Goal: Transaction & Acquisition: Purchase product/service

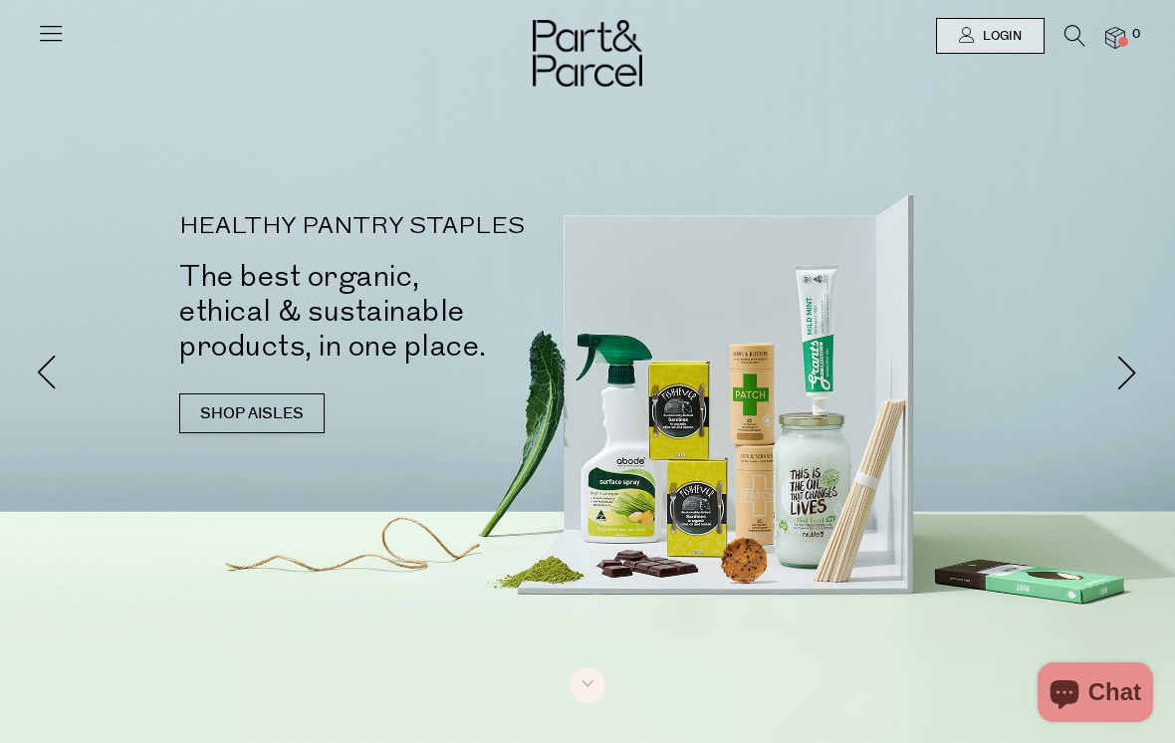
click at [193, 393] on link "SHOP AISLES" at bounding box center [251, 413] width 145 height 40
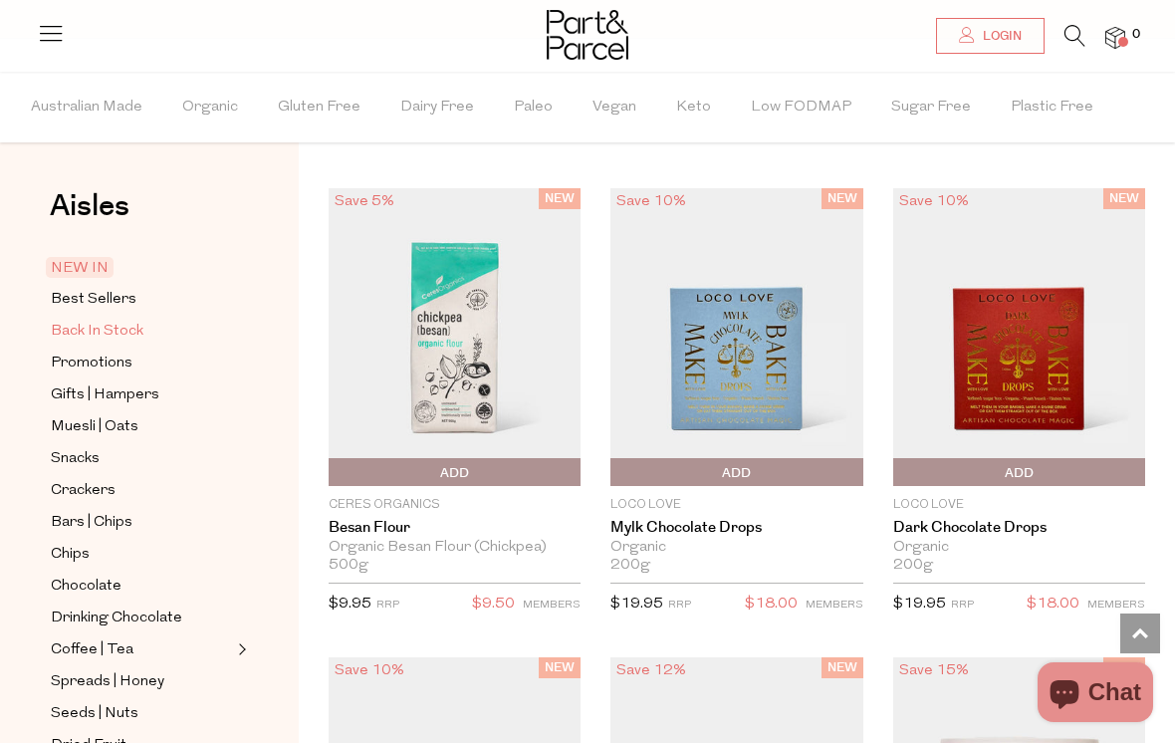
scroll to position [1627, 0]
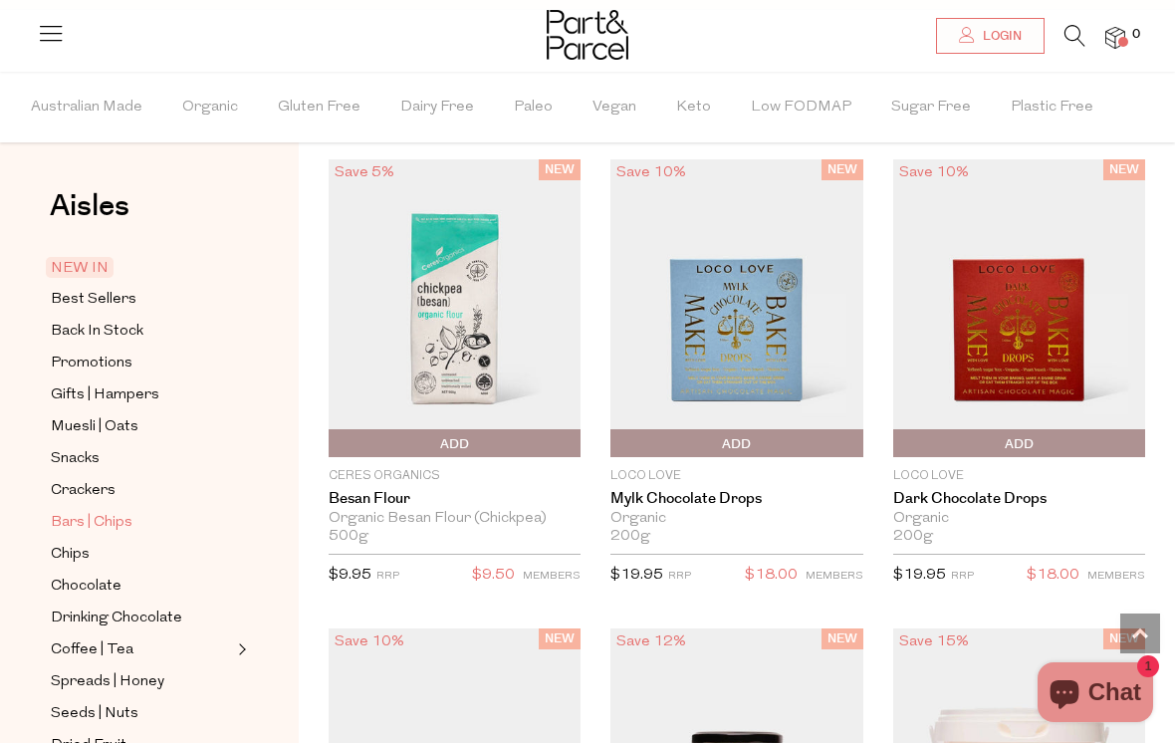
click at [102, 518] on span "Bars | Chips" at bounding box center [92, 523] width 82 height 24
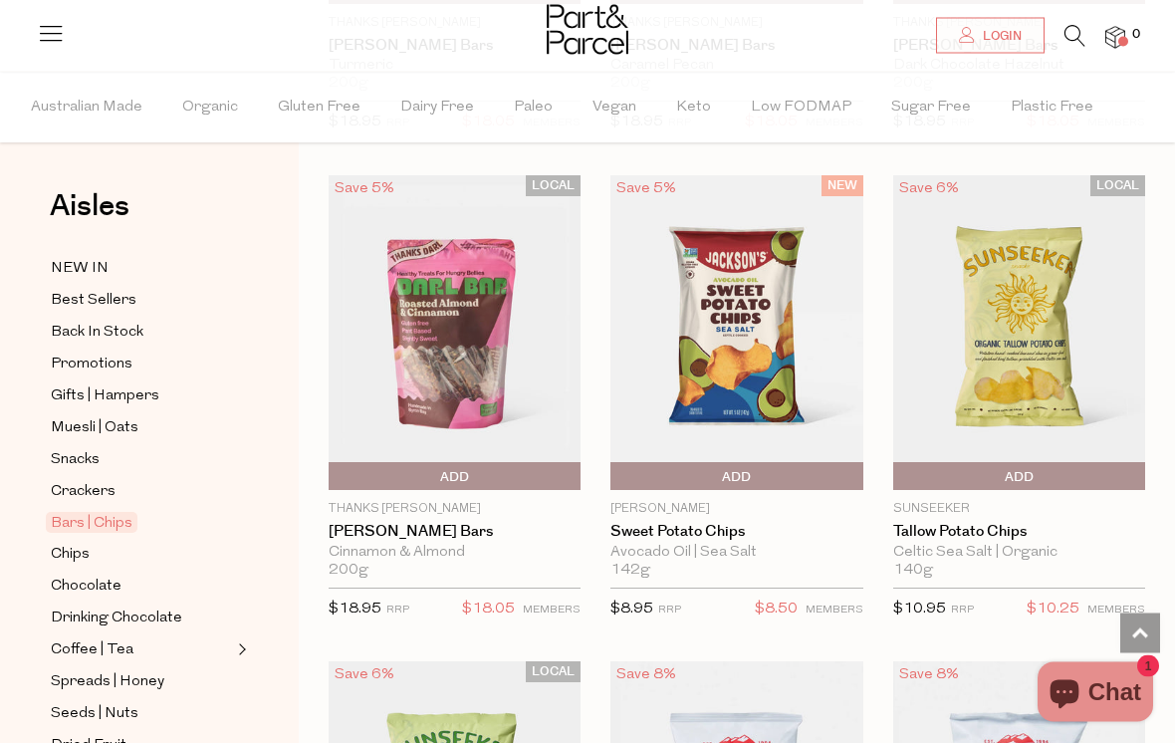
scroll to position [8093, 0]
click at [1028, 312] on img at bounding box center [1019, 333] width 252 height 316
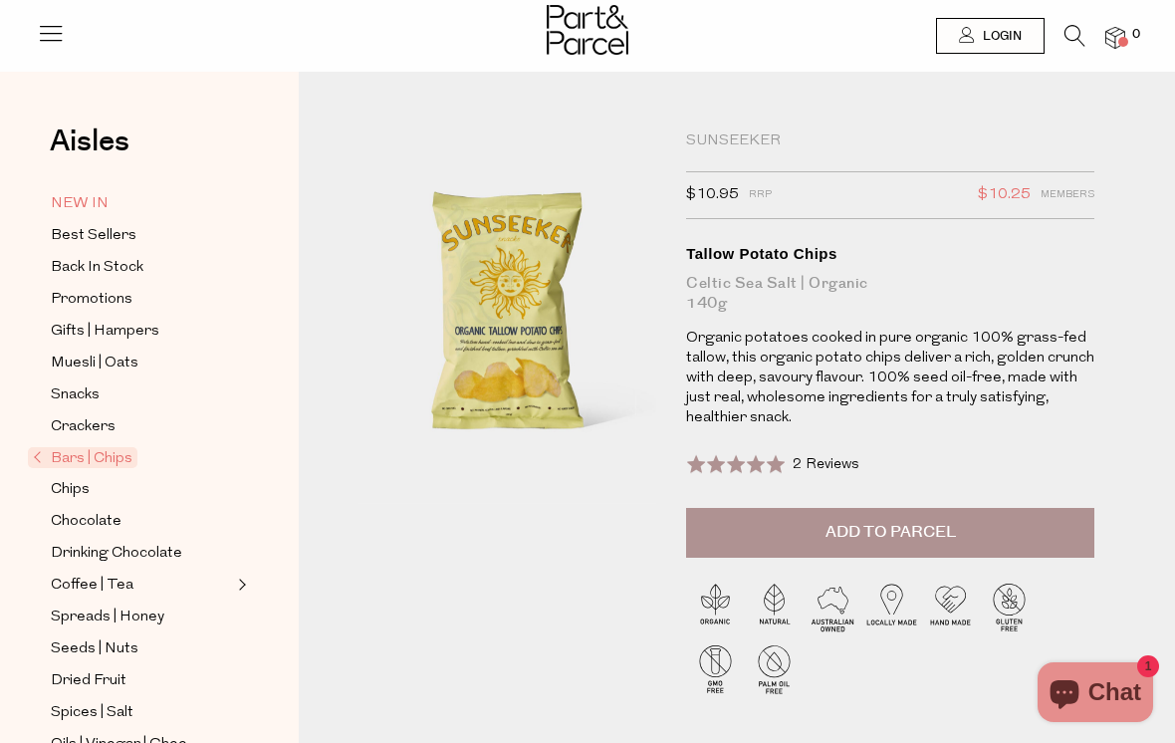
click at [74, 203] on span "NEW IN" at bounding box center [80, 204] width 58 height 24
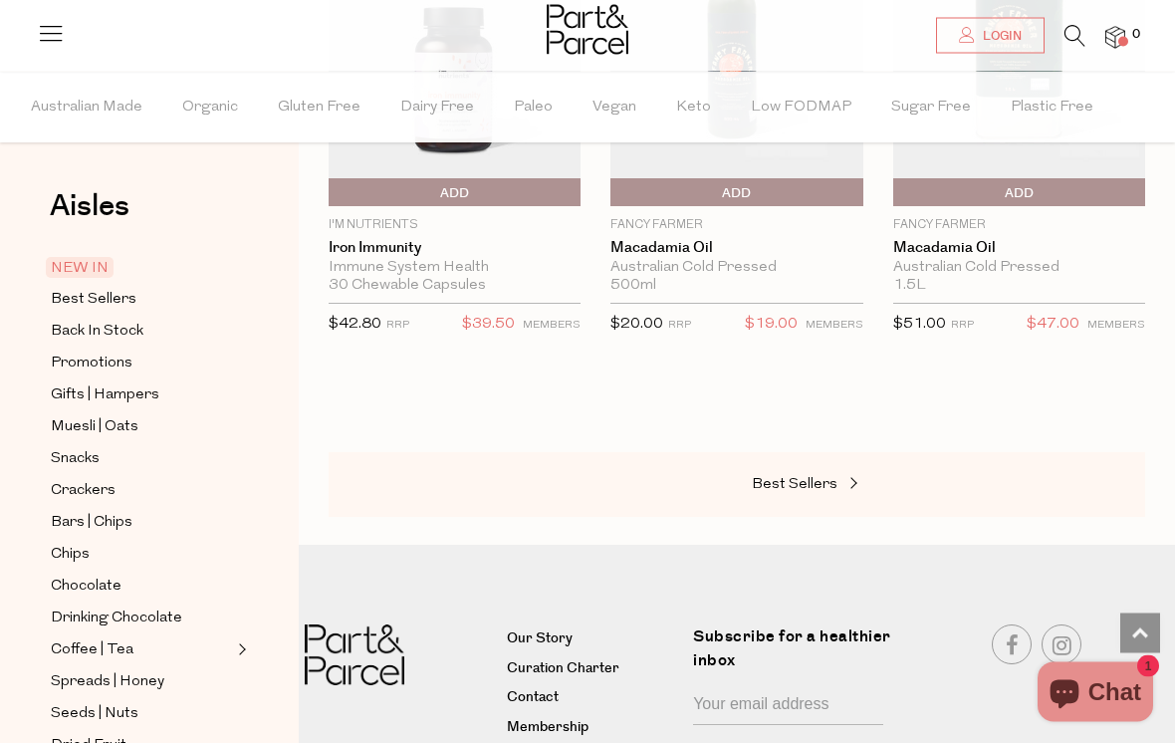
scroll to position [3215, 0]
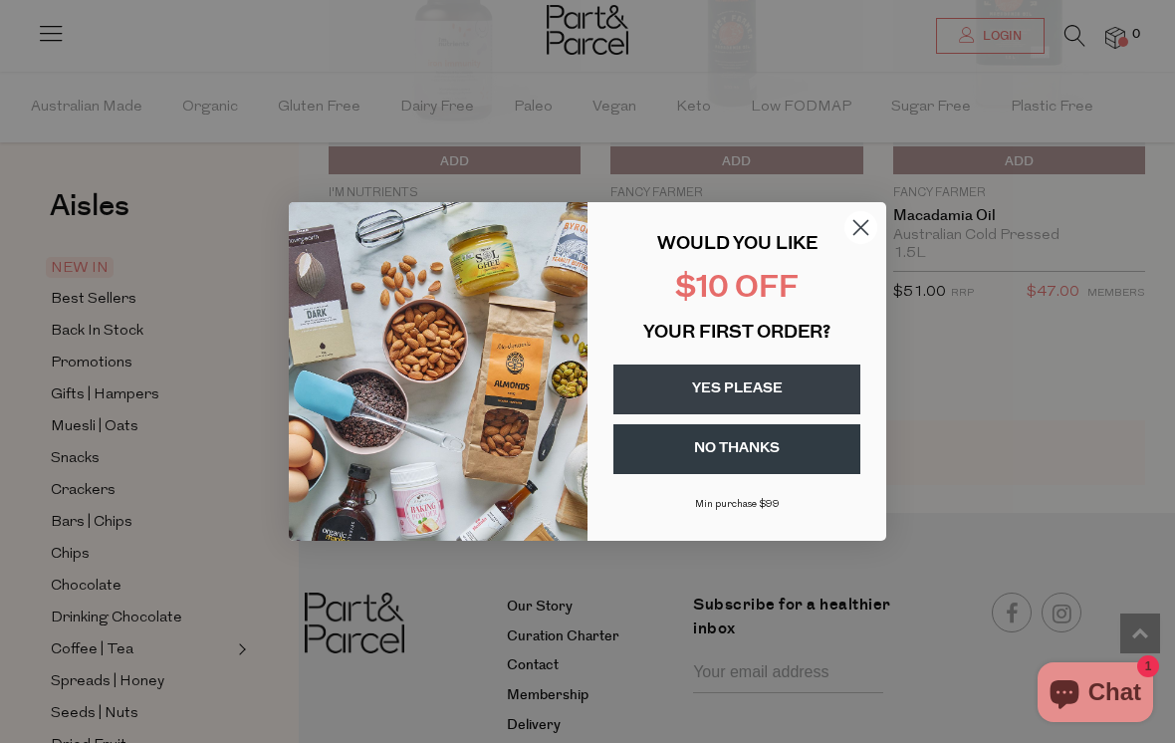
click at [859, 244] on circle "Close dialog" at bounding box center [861, 227] width 33 height 33
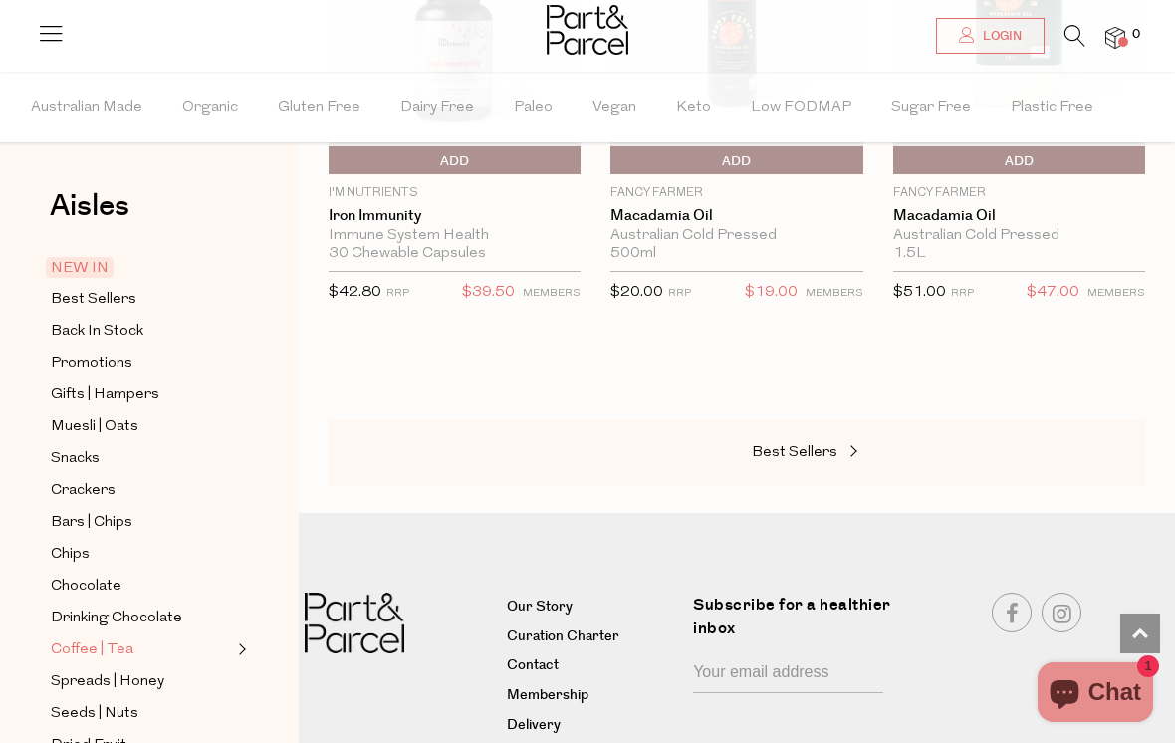
click at [95, 638] on span "Coffee | Tea" at bounding box center [92, 650] width 83 height 24
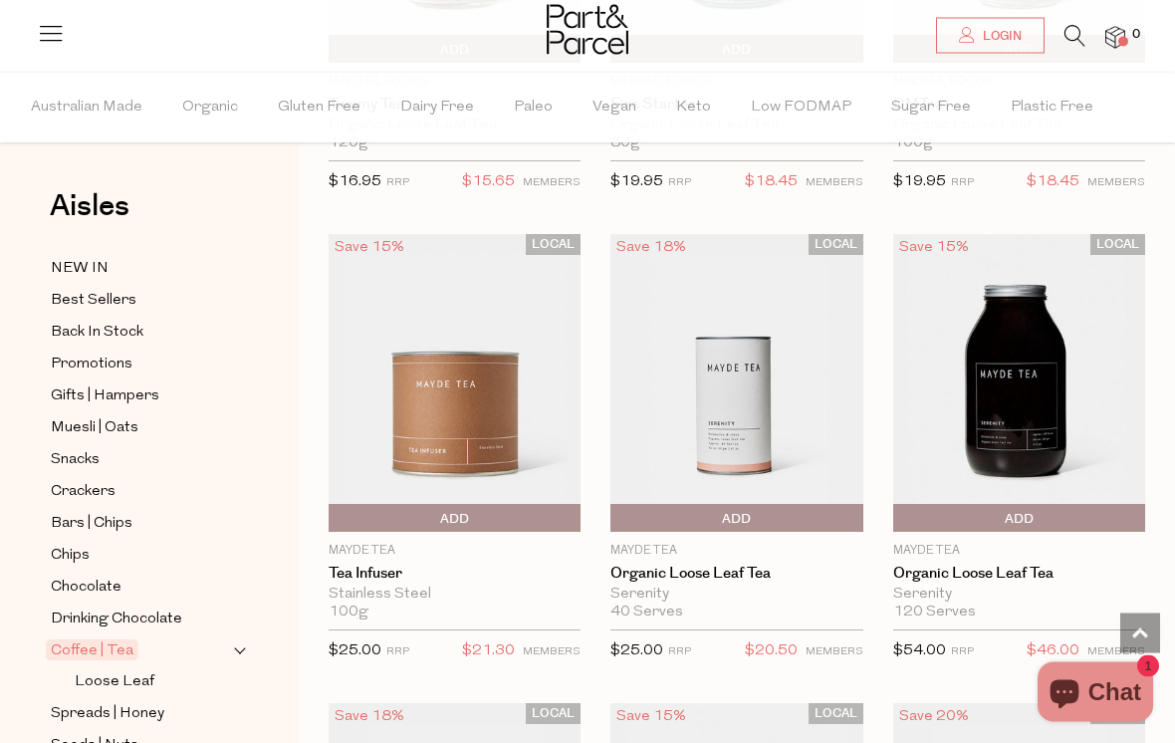
scroll to position [5671, 0]
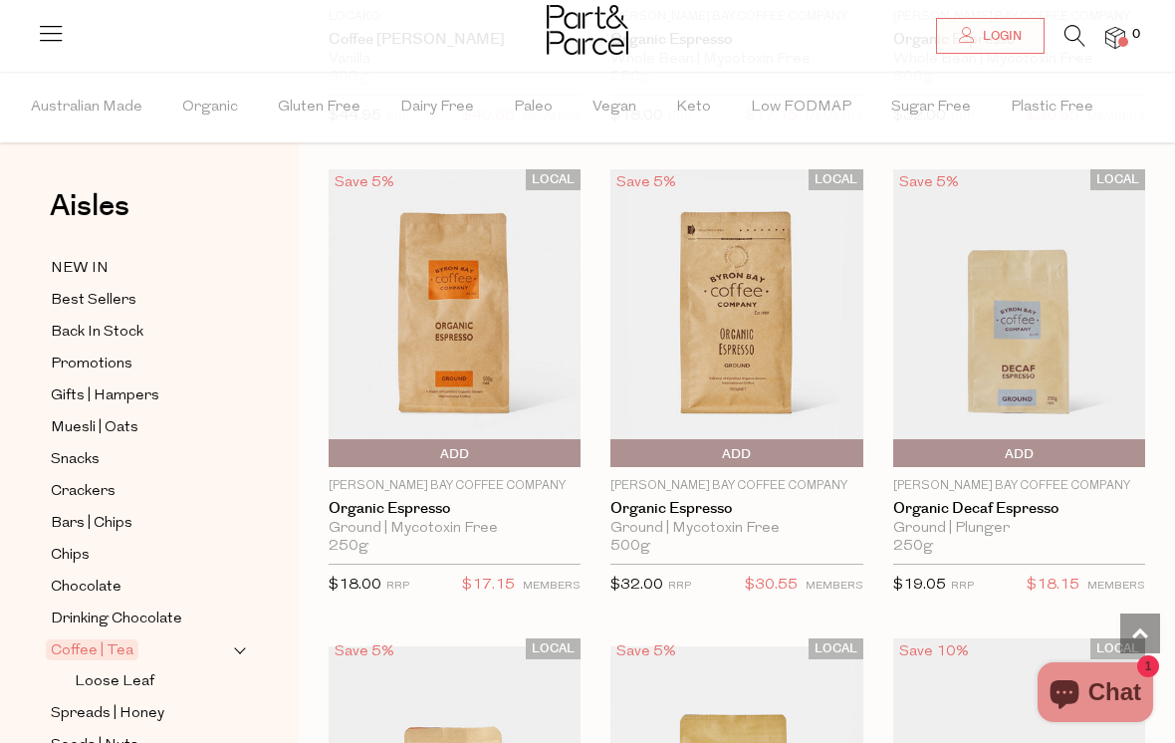
scroll to position [11938, 0]
click at [733, 327] on img at bounding box center [736, 319] width 252 height 298
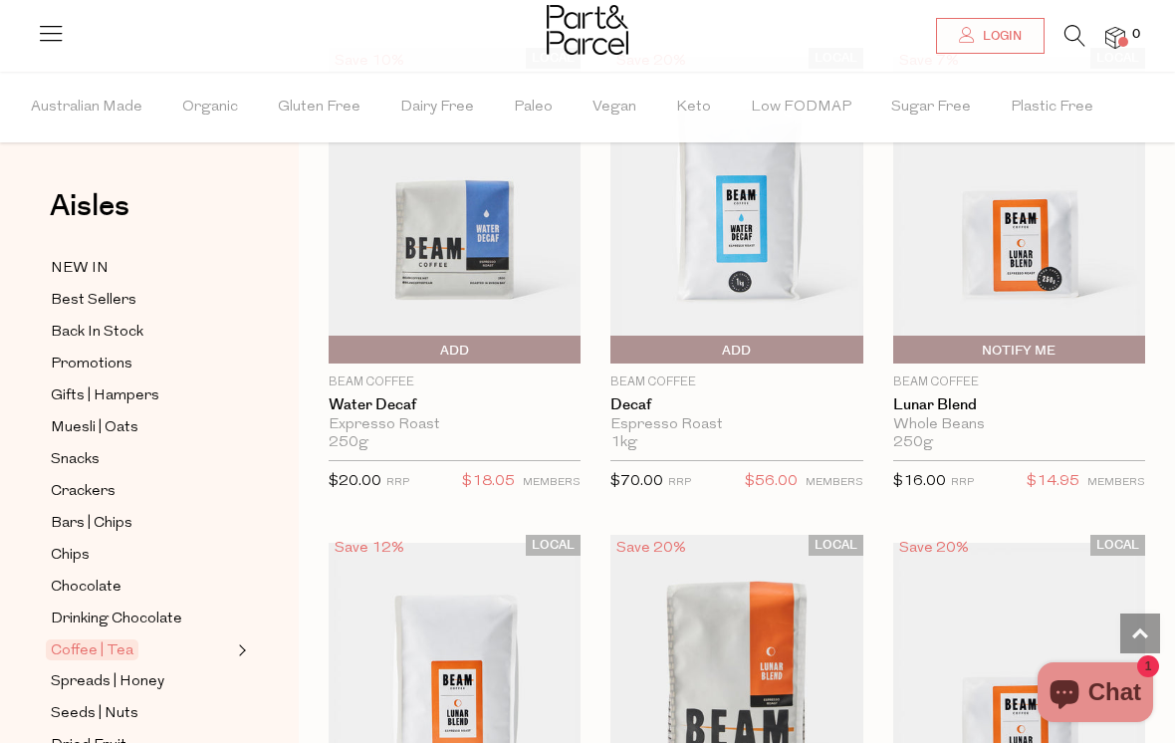
scroll to position [4992, 0]
